Goal: Transaction & Acquisition: Book appointment/travel/reservation

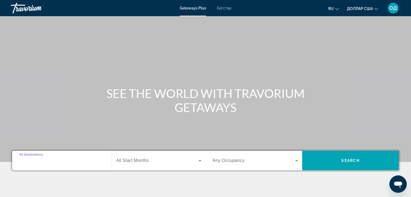
click at [60, 158] on input "Destination All Destinations" at bounding box center [61, 161] width 85 height 6
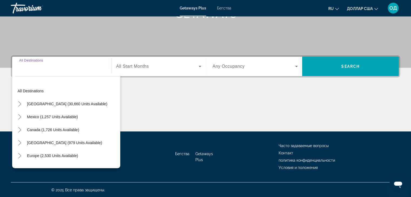
scroll to position [95, 0]
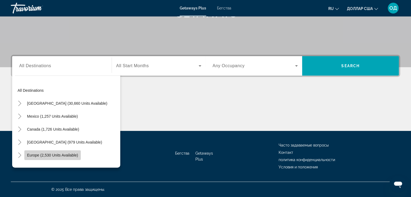
click at [61, 154] on span "Europe (2,530 units available)" at bounding box center [52, 155] width 51 height 4
type input "**********"
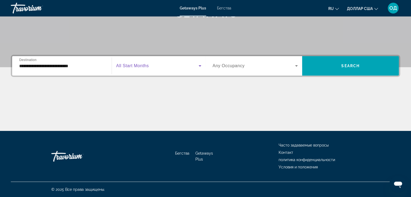
click at [151, 64] on span "Виджет поиска" at bounding box center [157, 66] width 82 height 6
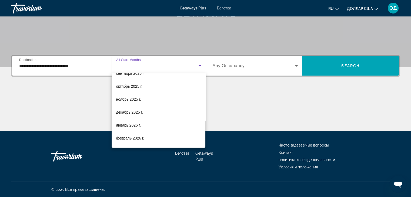
scroll to position [32, 0]
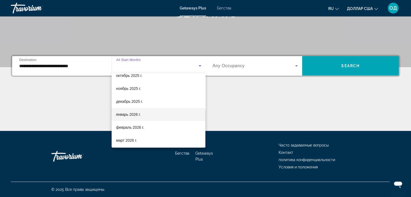
click at [129, 114] on font "январь 2026 г." at bounding box center [128, 114] width 25 height 4
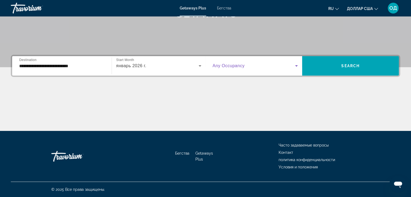
click at [296, 63] on icon "Виджет поиска" at bounding box center [296, 66] width 6 height 6
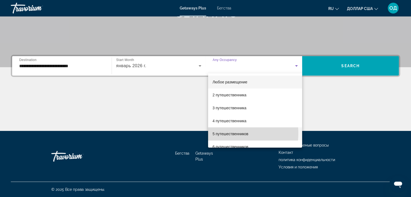
click at [225, 133] on font "5 путешественников" at bounding box center [230, 134] width 36 height 4
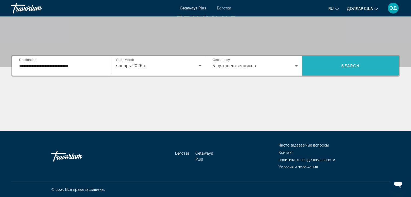
click at [344, 65] on span "Search" at bounding box center [350, 66] width 18 height 4
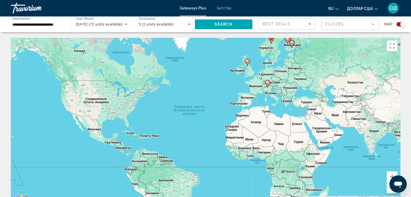
click at [268, 81] on image "Основное содержание" at bounding box center [267, 82] width 3 height 3
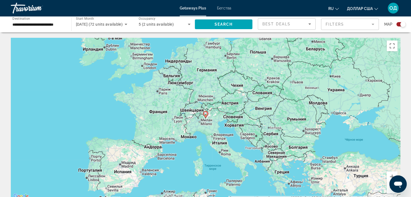
click at [206, 114] on image "Основное содержание" at bounding box center [205, 113] width 3 height 3
type input "**********"
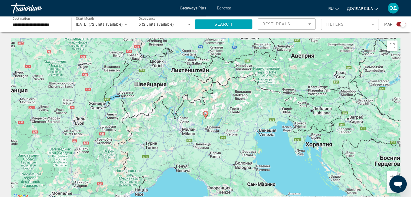
click at [206, 113] on image "Основное содержание" at bounding box center [205, 113] width 3 height 3
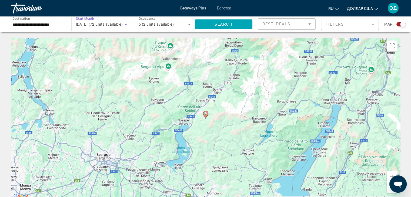
click at [126, 23] on icon "Search widget" at bounding box center [126, 24] width 6 height 6
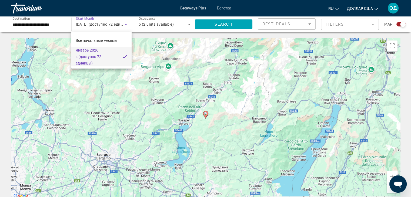
click at [126, 23] on div at bounding box center [205, 98] width 411 height 197
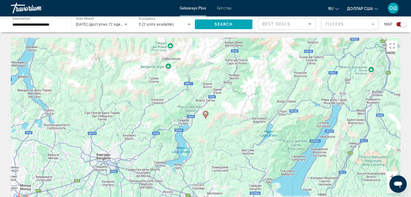
click at [126, 23] on icon "Search widget" at bounding box center [126, 24] width 6 height 6
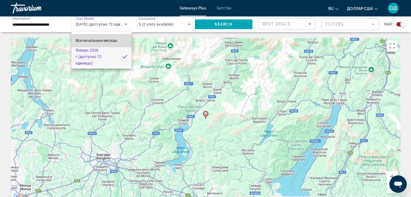
click at [114, 38] on font "Все начальные месяцы" at bounding box center [97, 40] width 42 height 4
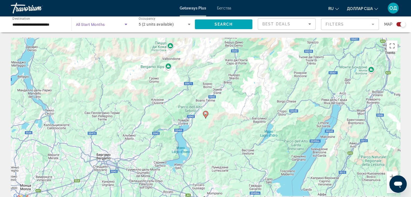
click at [127, 22] on icon "Search widget" at bounding box center [126, 24] width 6 height 6
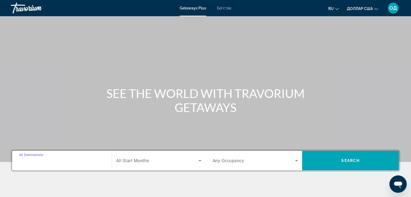
click at [62, 161] on input "Destination All Destinations" at bounding box center [61, 161] width 85 height 6
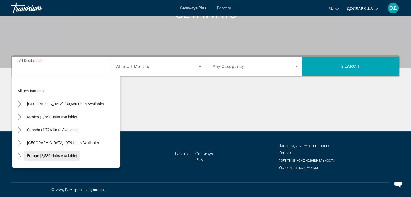
scroll to position [95, 0]
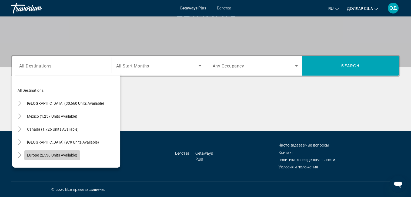
click at [62, 154] on span "Europe (2,530 units available)" at bounding box center [52, 155] width 50 height 4
type input "**********"
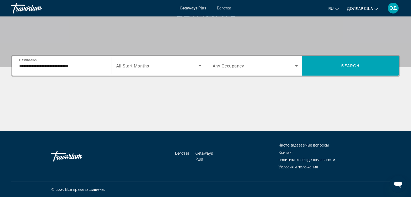
click at [136, 65] on span "All Start Months" at bounding box center [132, 65] width 33 height 5
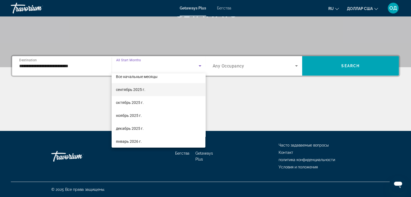
scroll to position [18, 0]
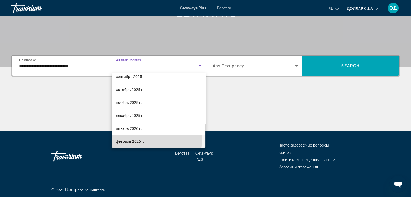
click at [126, 139] on font "февраль 2026 г." at bounding box center [130, 141] width 28 height 4
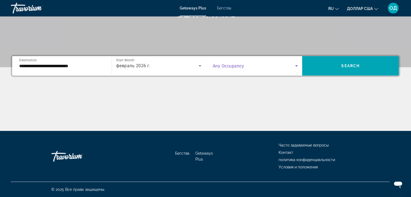
click at [296, 63] on icon "Search widget" at bounding box center [296, 66] width 6 height 6
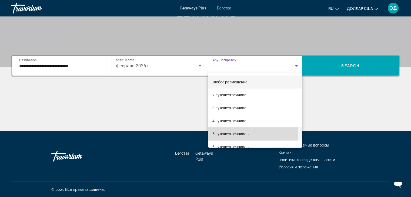
click at [221, 134] on font "5 путешественников" at bounding box center [230, 134] width 36 height 4
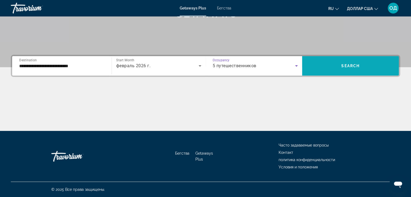
click at [354, 64] on span "Search" at bounding box center [350, 66] width 18 height 4
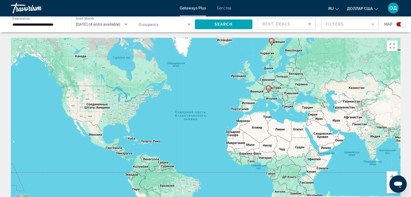
drag, startPoint x: 331, startPoint y: 65, endPoint x: 315, endPoint y: 84, distance: 24.9
click at [332, 72] on div "Чтобы активировать перетаскивание с помощью клавиатуры, нажмите Alt + Ввод. Пос…" at bounding box center [205, 119] width 389 height 162
click at [270, 87] on image "Основное содержание" at bounding box center [268, 87] width 3 height 3
click at [269, 87] on image "Основное содержание" at bounding box center [268, 87] width 3 height 3
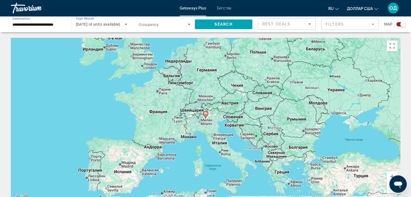
click at [204, 114] on image "Основное содержание" at bounding box center [205, 113] width 3 height 3
type input "**********"
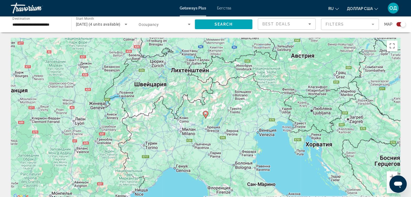
click at [206, 114] on image "Основное содержание" at bounding box center [205, 113] width 3 height 3
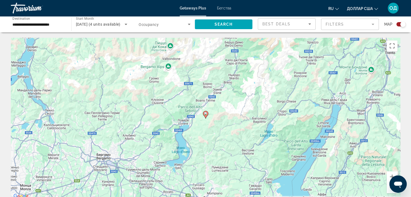
click at [205, 115] on image "Основное содержание" at bounding box center [205, 113] width 3 height 3
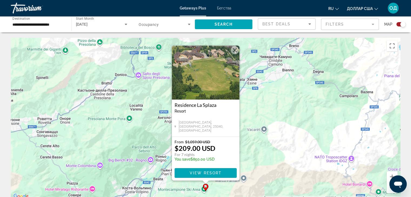
click at [212, 78] on img "Основное содержание" at bounding box center [206, 73] width 68 height 54
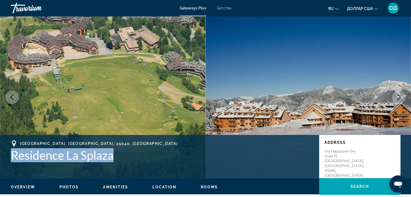
drag, startPoint x: 115, startPoint y: 157, endPoint x: 9, endPoint y: 157, distance: 106.7
click at [9, 157] on div "[GEOGRAPHIC_DATA] La Splaza Address [GEOGRAPHIC_DATA]" at bounding box center [205, 156] width 411 height 32
copy h1 "Residence La Splaza"
